Goal: Transaction & Acquisition: Purchase product/service

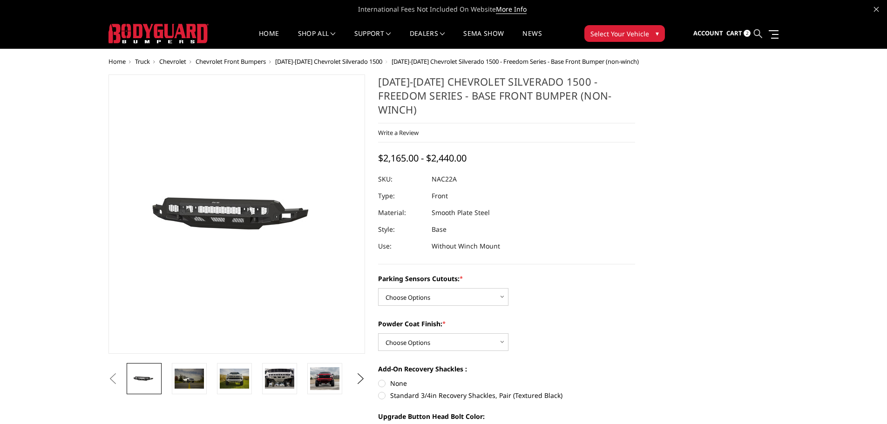
click at [761, 30] on icon at bounding box center [758, 33] width 8 height 8
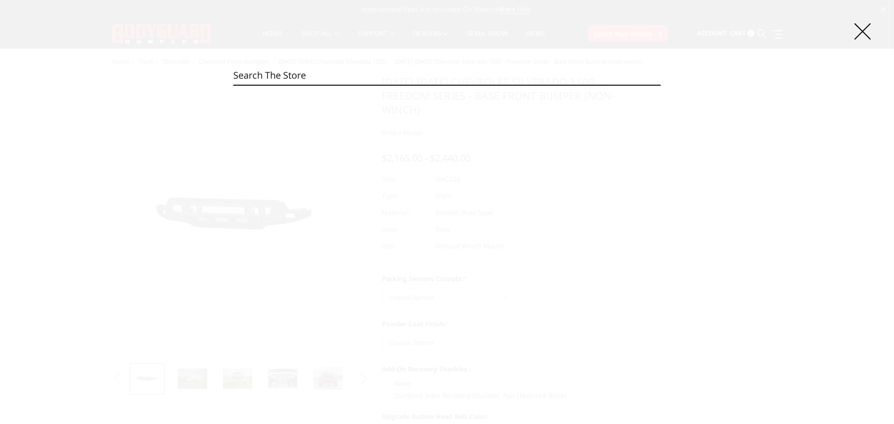
click at [415, 80] on input "Search" at bounding box center [446, 75] width 427 height 19
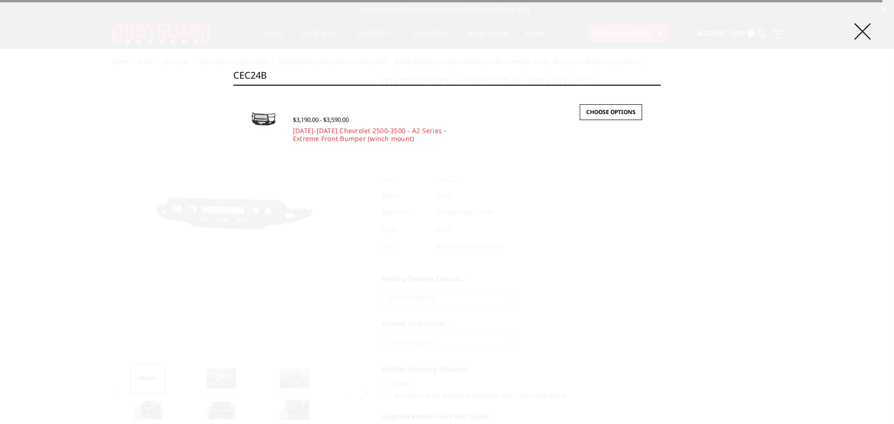
type input "CEC24B"
click at [661, 85] on input "Search" at bounding box center [661, 85] width 0 height 0
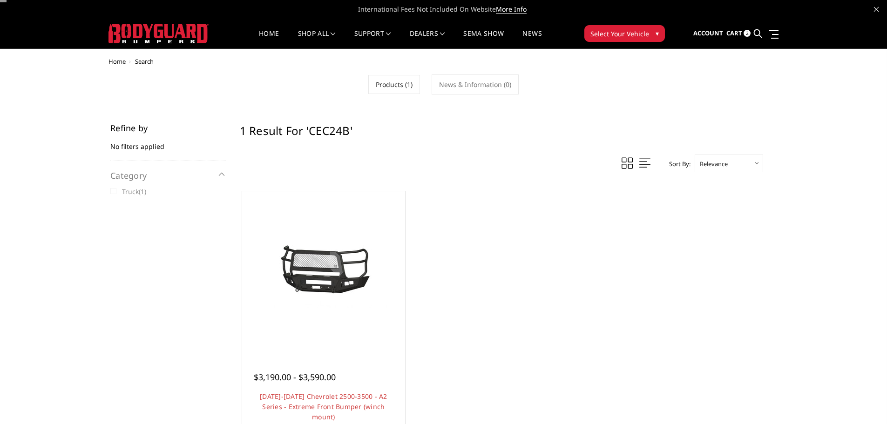
click at [325, 140] on h1 "1 result for 'CEC24B'" at bounding box center [501, 134] width 523 height 21
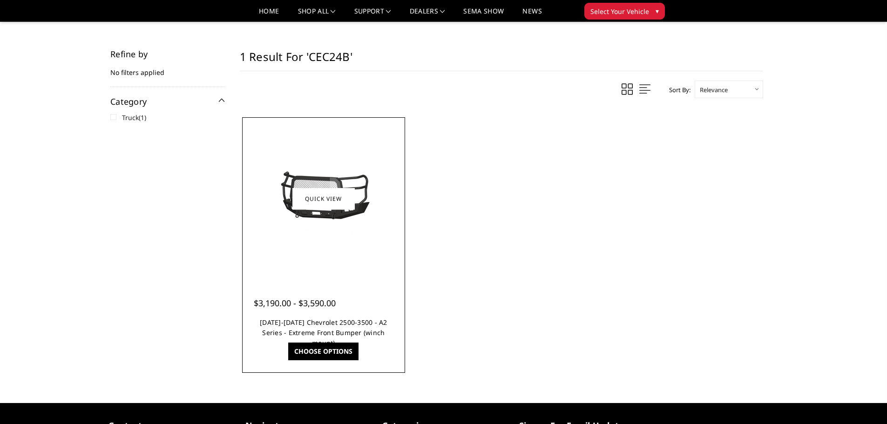
click at [320, 322] on link "2024-2025 Chevrolet 2500-3500 - A2 Series - Extreme Front Bumper (winch mount)" at bounding box center [324, 332] width 128 height 29
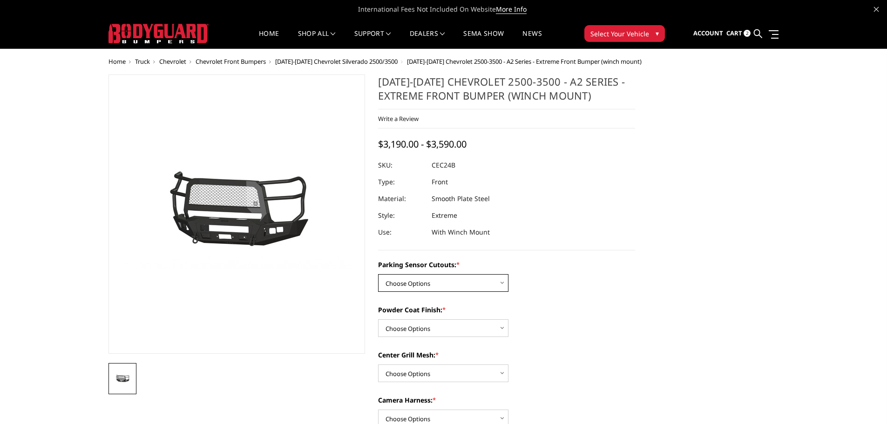
click at [483, 286] on select "Choose Options No - Without Parking Sensor Cutouts Yes - With Parking Sensor Cu…" at bounding box center [443, 283] width 130 height 18
select select "2246"
click at [378, 274] on select "Choose Options No - Without Parking Sensor Cutouts Yes - With Parking Sensor Cu…" at bounding box center [443, 283] width 130 height 18
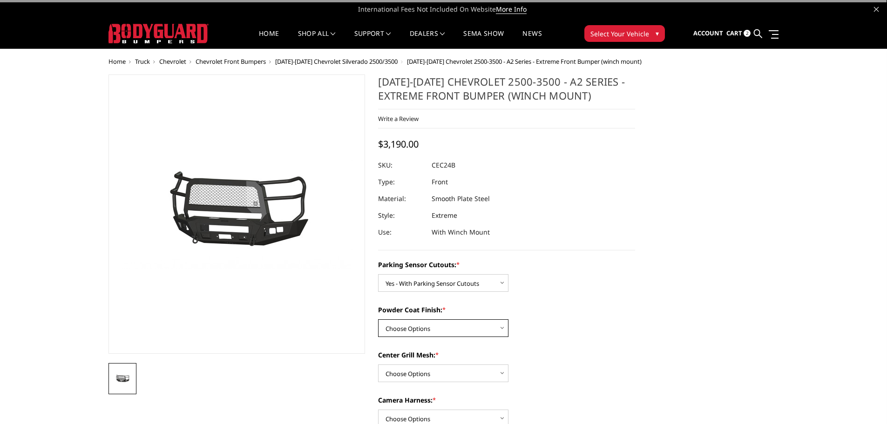
click at [461, 332] on select "Choose Options Bare Metal Textured Black Powder Coat" at bounding box center [443, 328] width 130 height 18
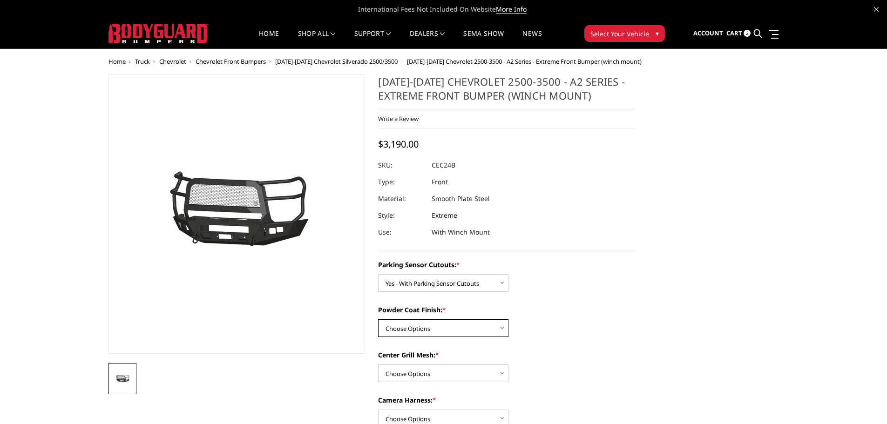
select select "2248"
click at [378, 319] on select "Choose Options Bare Metal Textured Black Powder Coat" at bounding box center [443, 328] width 130 height 18
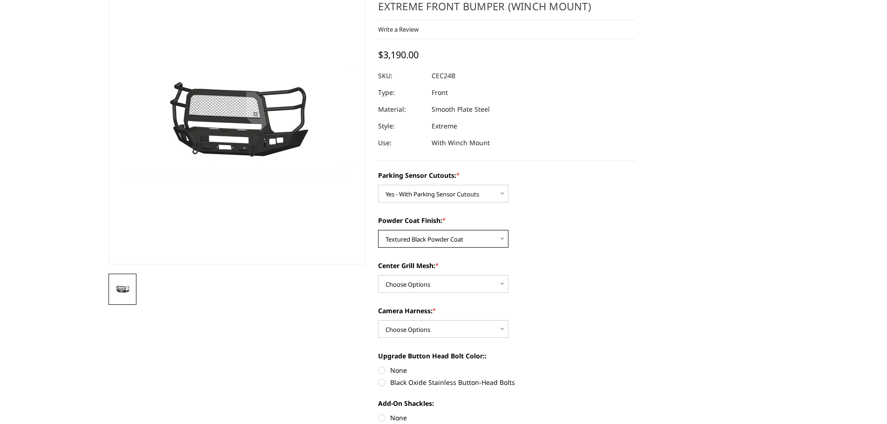
scroll to position [93, 0]
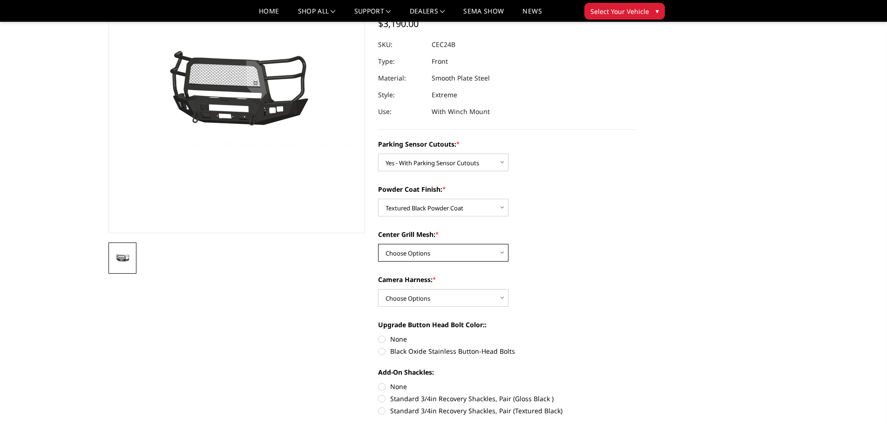
click at [453, 253] on select "Choose Options With Center Grill Mesh Without Center Grill Mesh" at bounding box center [443, 253] width 130 height 18
select select "2249"
click at [378, 244] on select "Choose Options With Center Grill Mesh Without Center Grill Mesh" at bounding box center [443, 253] width 130 height 18
click at [453, 296] on select "Choose Options WITH Camera Harness WITHOUT Camera Harness" at bounding box center [443, 298] width 130 height 18
select select "2251"
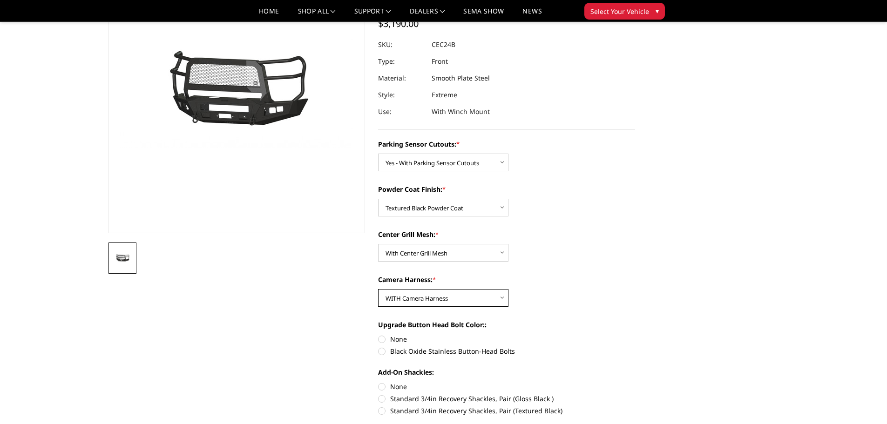
click at [378, 289] on select "Choose Options WITH Camera Harness WITHOUT Camera Harness" at bounding box center [443, 298] width 130 height 18
